Goal: Task Accomplishment & Management: Manage account settings

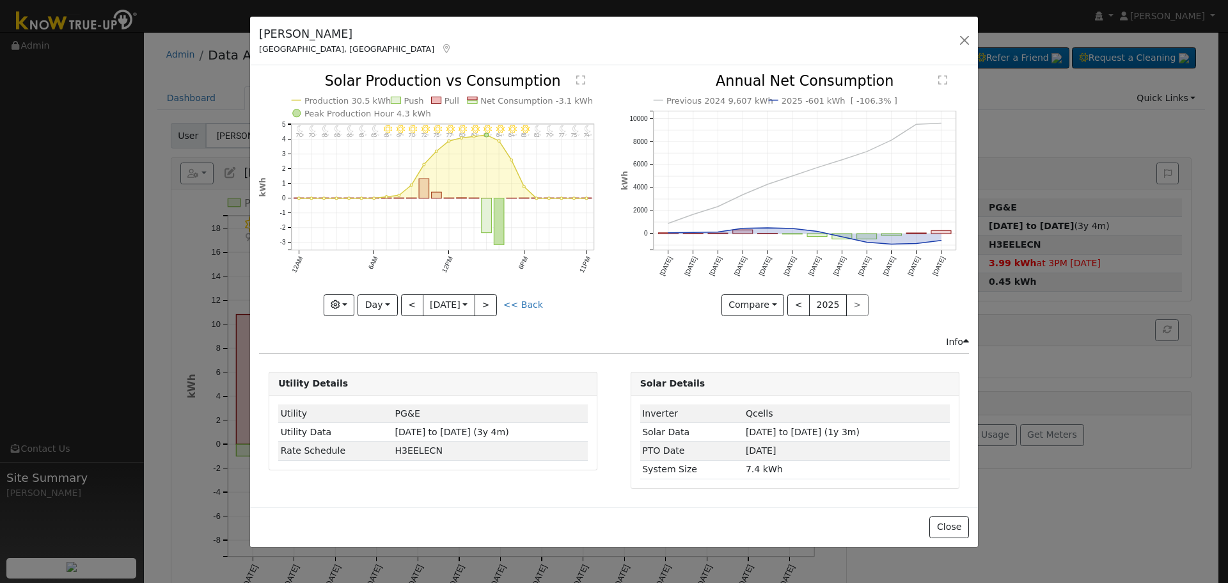
click at [441, 47] on icon at bounding box center [447, 48] width 12 height 9
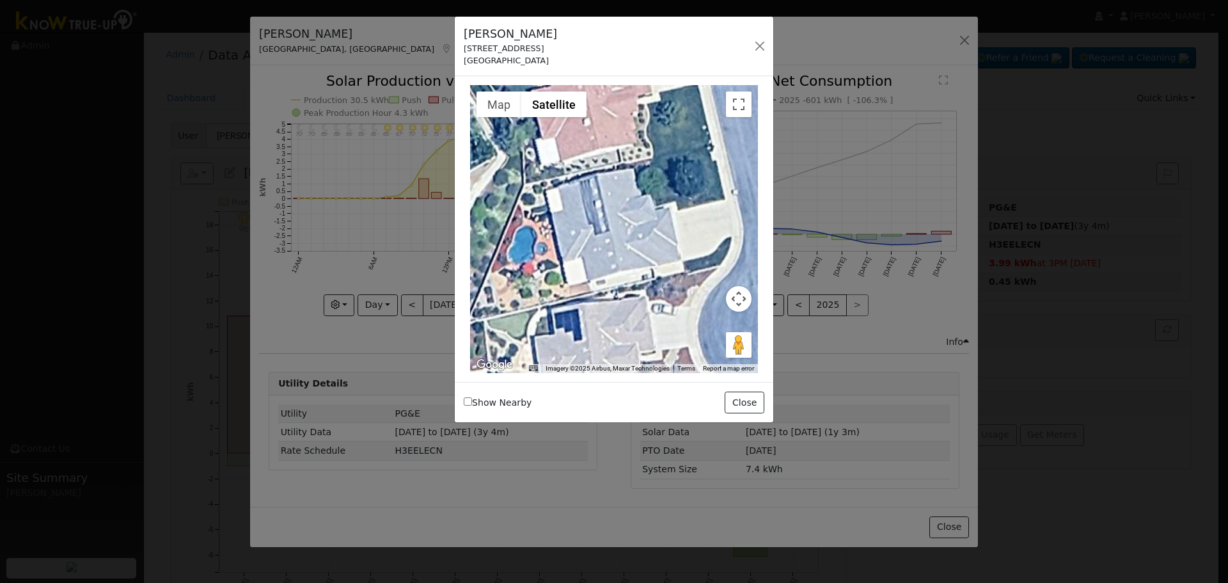
click at [746, 53] on div "[PERSON_NAME] [STREET_ADDRESS] Default Account Default Account [STREET_ADDRESS]…" at bounding box center [614, 47] width 319 height 60
click at [771, 48] on div "[PERSON_NAME] [STREET_ADDRESS] Default Account Default Account [STREET_ADDRESS]…" at bounding box center [614, 47] width 319 height 60
click at [761, 49] on button "button" at bounding box center [760, 46] width 18 height 18
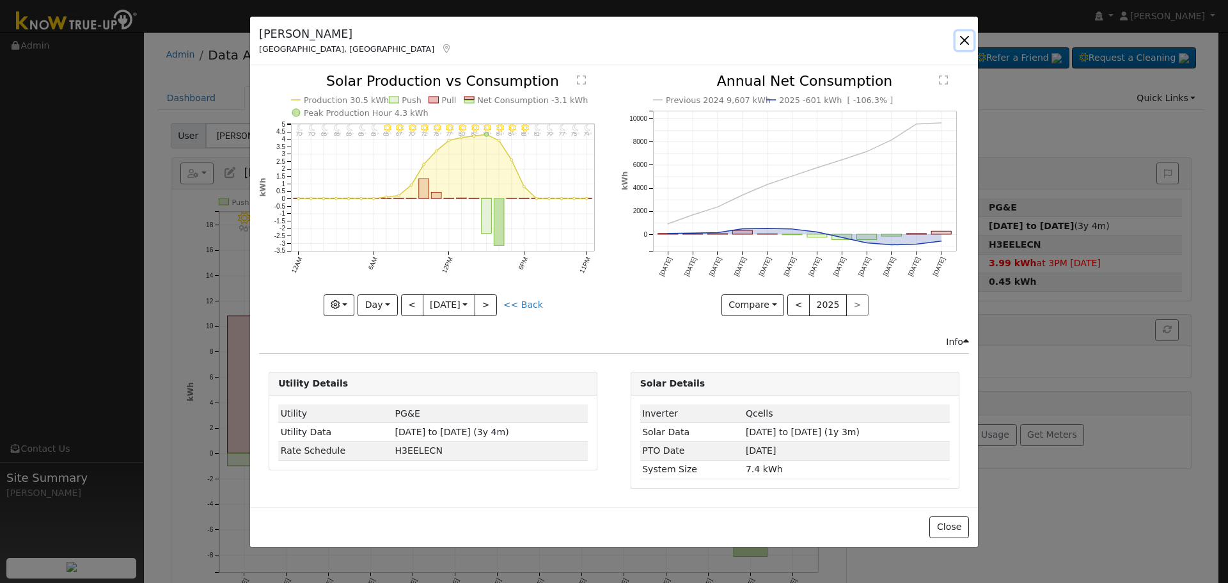
click at [967, 32] on button "button" at bounding box center [965, 40] width 18 height 18
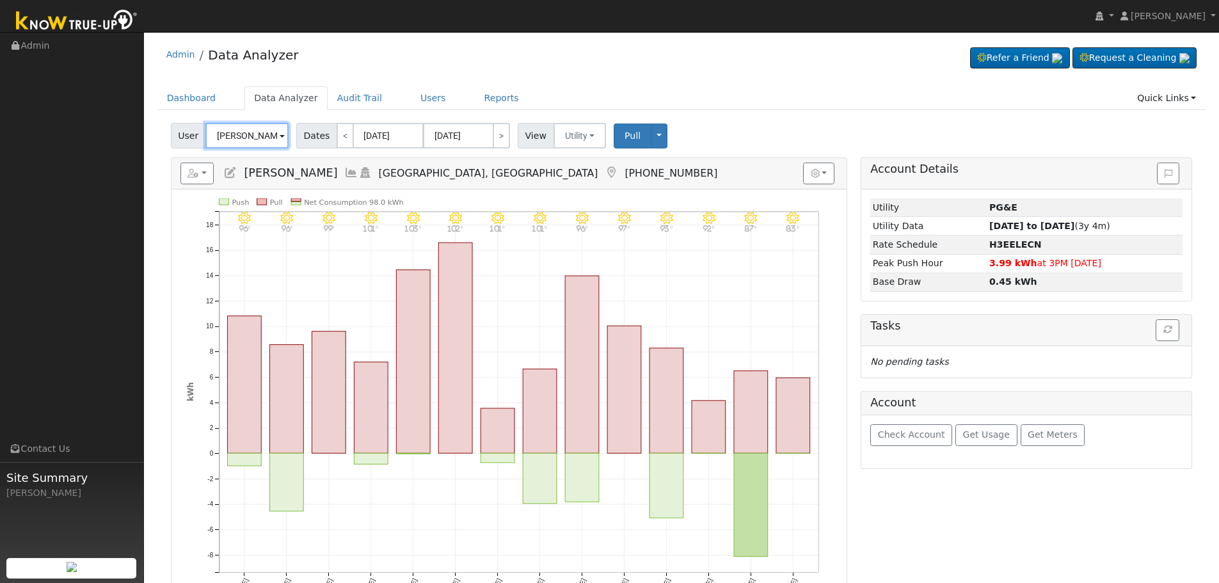
click at [232, 143] on input "[PERSON_NAME]" at bounding box center [246, 136] width 83 height 26
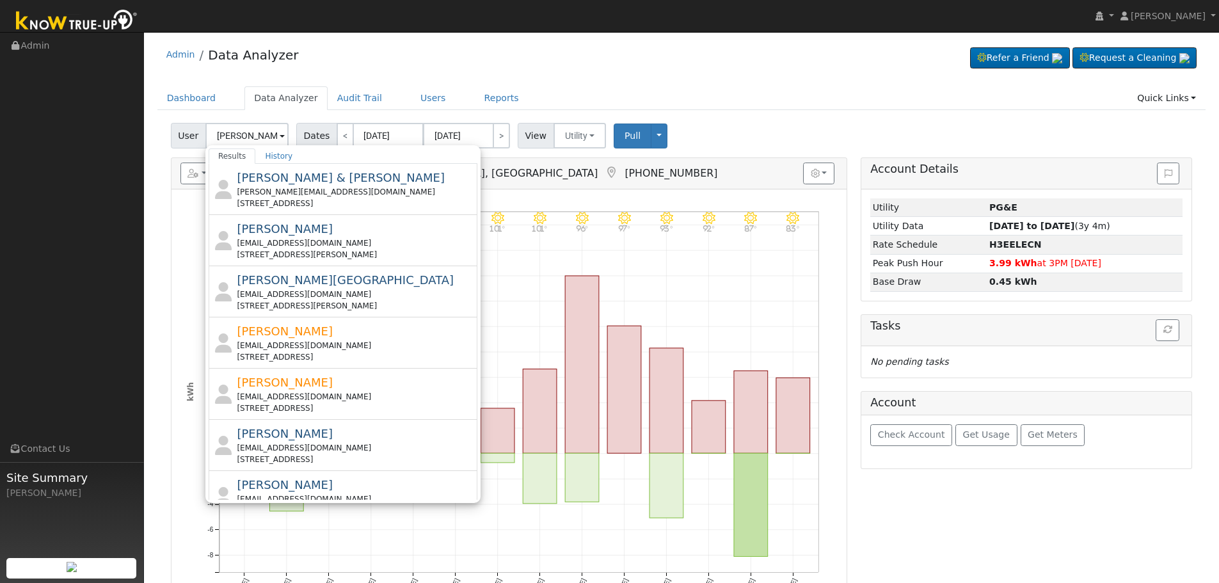
click at [340, 275] on div "[PERSON_NAME] [EMAIL_ADDRESS][DOMAIN_NAME] [STREET_ADDRESS][PERSON_NAME]" at bounding box center [355, 291] width 237 height 40
type input "[PERSON_NAME][GEOGRAPHIC_DATA]"
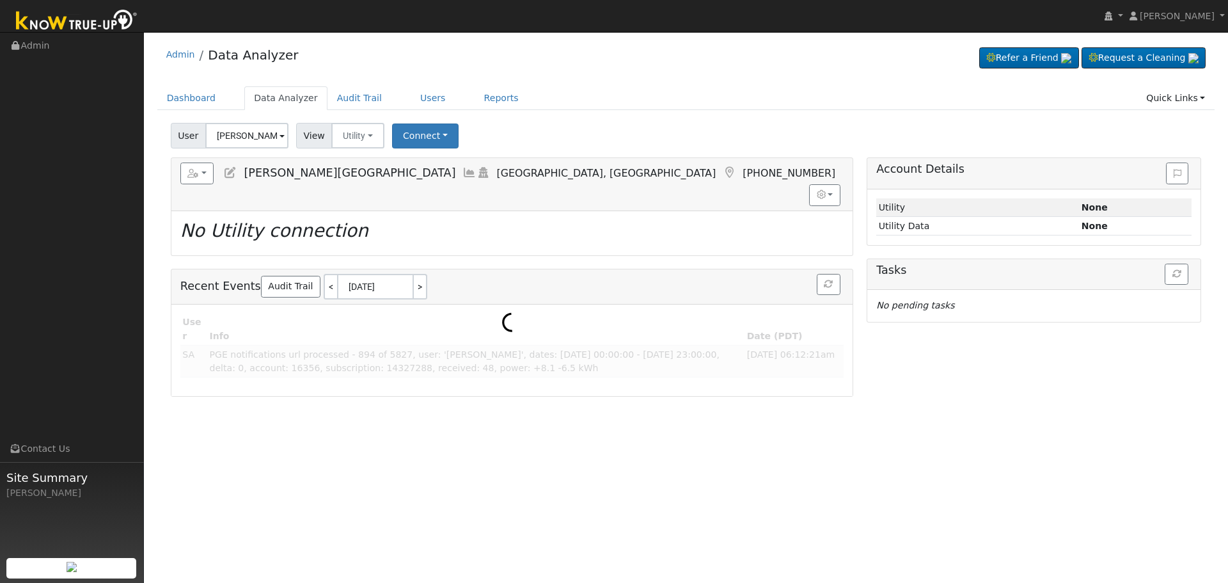
click at [462, 169] on icon at bounding box center [469, 173] width 14 height 12
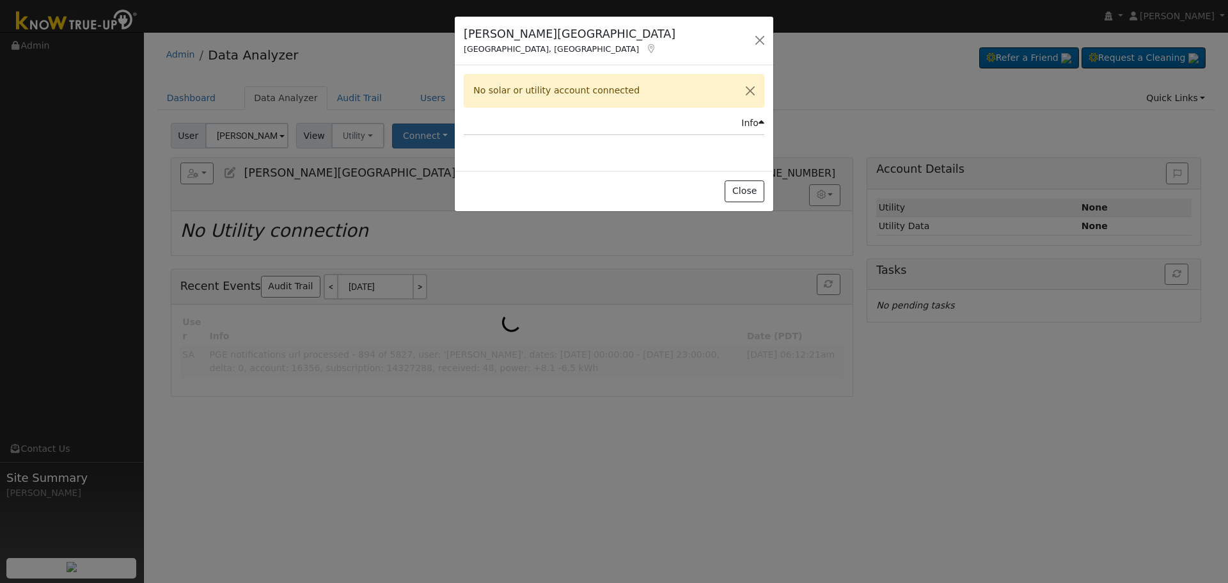
click at [645, 52] on icon at bounding box center [651, 48] width 12 height 9
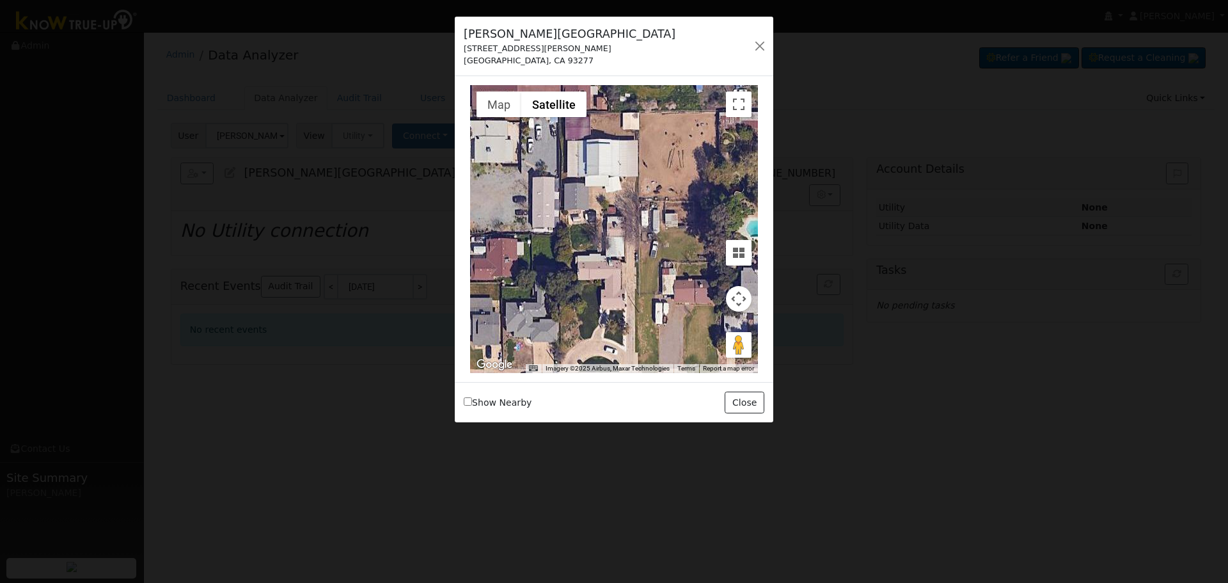
drag, startPoint x: 587, startPoint y: 218, endPoint x: 569, endPoint y: 251, distance: 36.9
click at [569, 251] on div at bounding box center [614, 229] width 288 height 288
